Goal: Find specific page/section: Find specific page/section

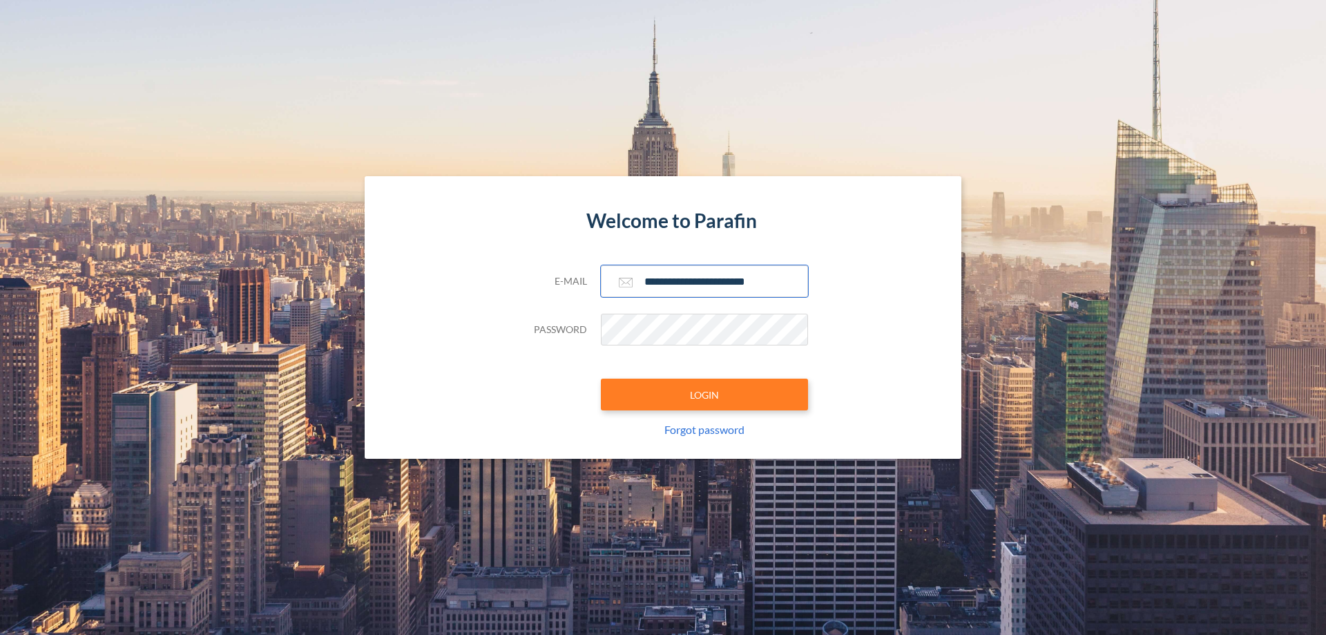
type input "**********"
click at [704, 394] on button "LOGIN" at bounding box center [704, 394] width 207 height 32
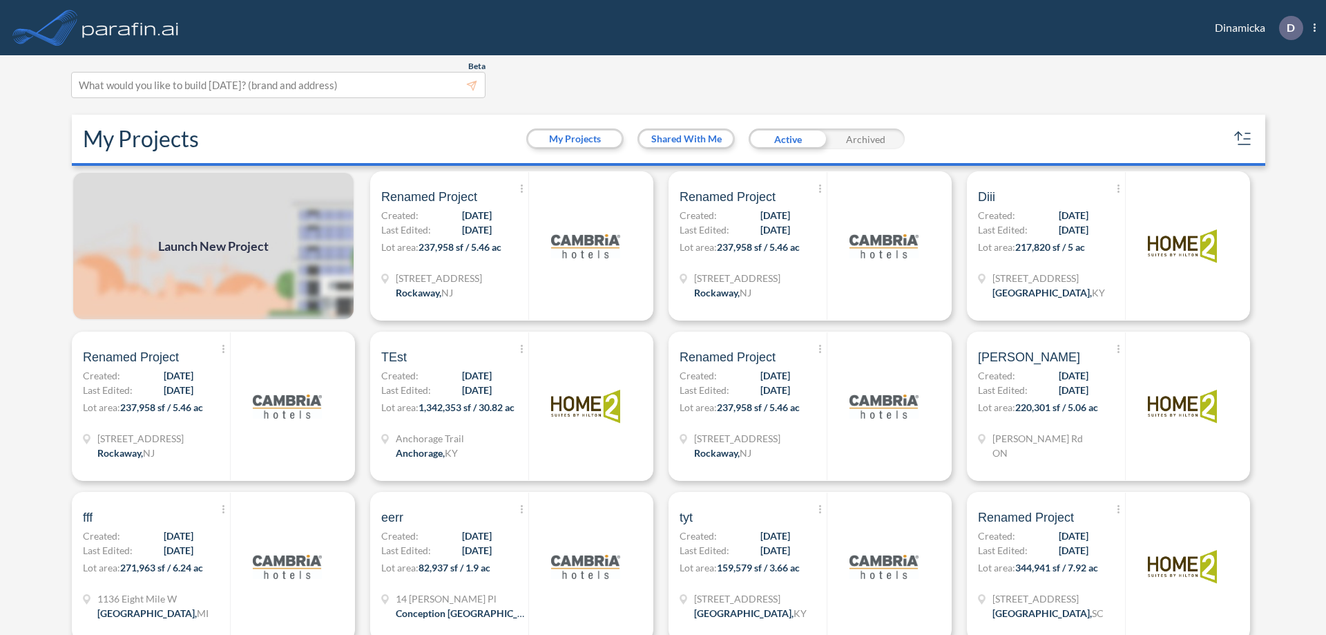
scroll to position [3, 0]
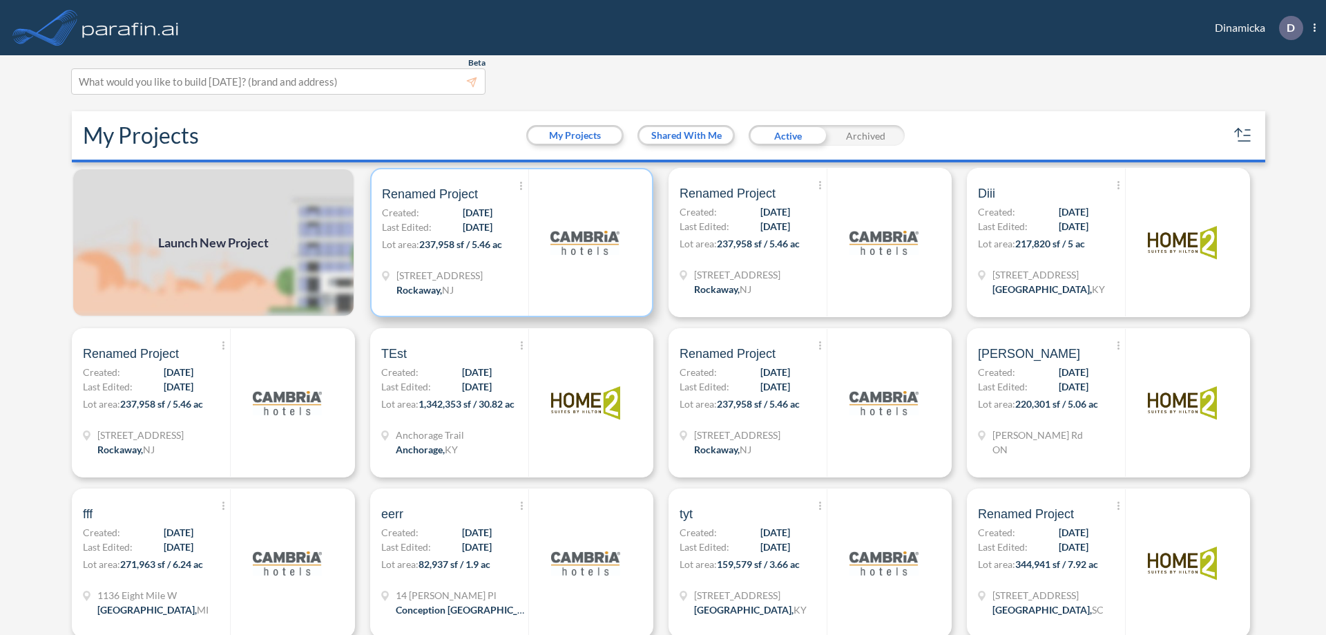
click at [509, 242] on p "Lot area: 237,958 sf / 5.46 ac" at bounding box center [455, 247] width 146 height 20
